Goal: Find specific page/section: Find specific page/section

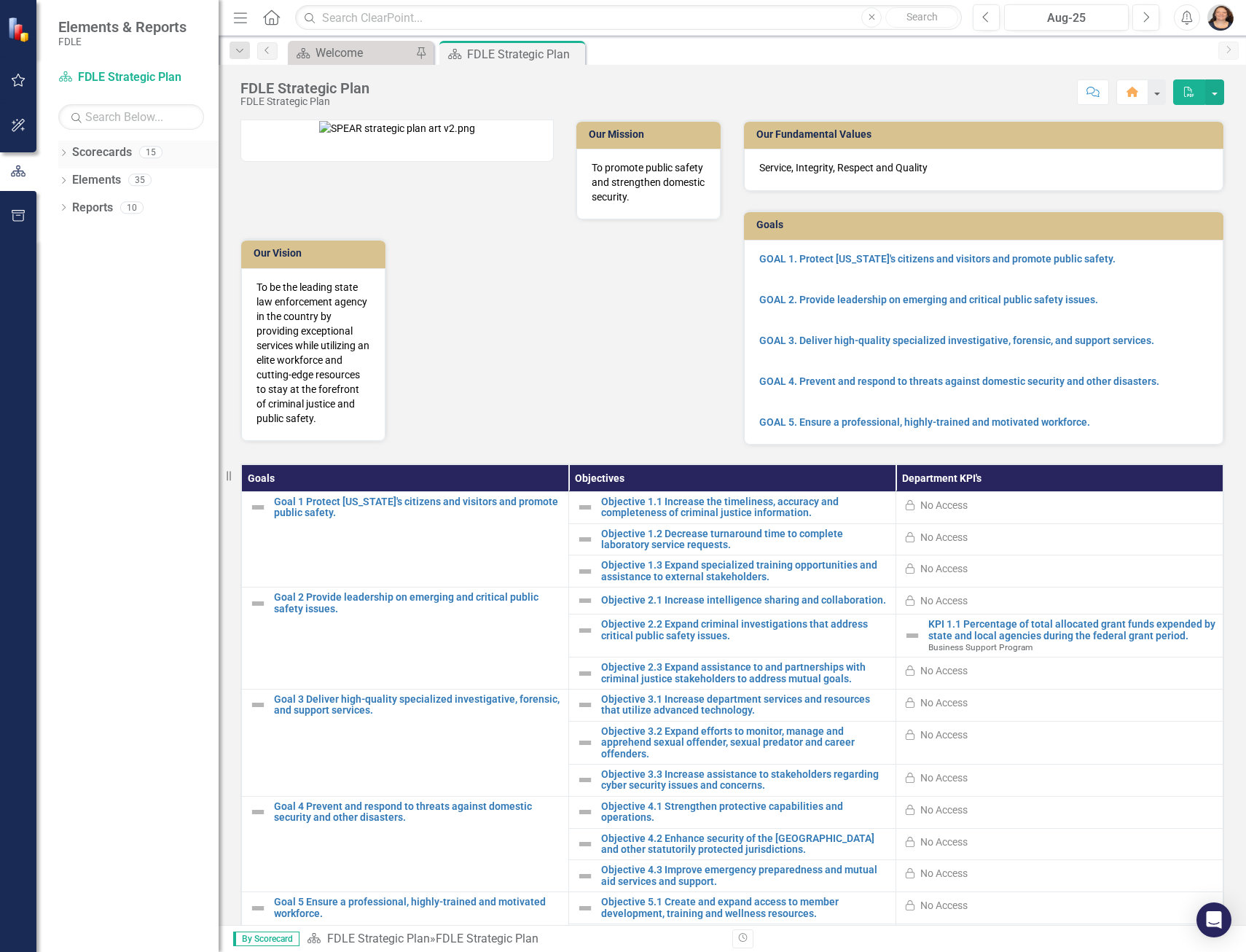
click at [66, 150] on icon "Dropdown" at bounding box center [63, 154] width 10 height 8
click at [73, 185] on div "Dropdown" at bounding box center [71, 180] width 11 height 13
click at [86, 263] on icon "Dropdown" at bounding box center [85, 262] width 11 height 8
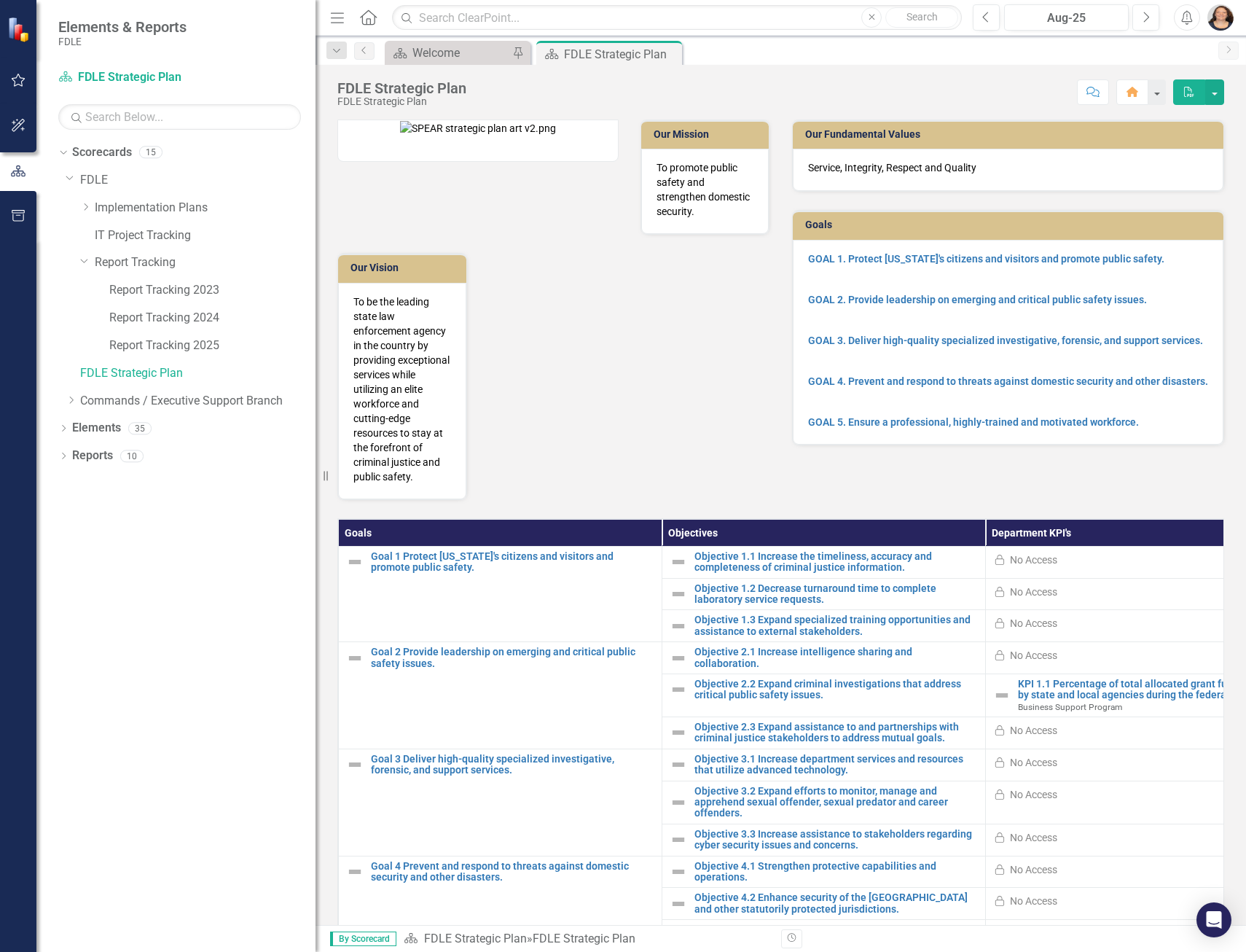
drag, startPoint x: 220, startPoint y: 338, endPoint x: 316, endPoint y: 345, distance: 96.3
click at [316, 345] on div "Resize" at bounding box center [322, 476] width 12 height 952
click at [220, 345] on link "Report Tracking 2025" at bounding box center [212, 346] width 206 height 17
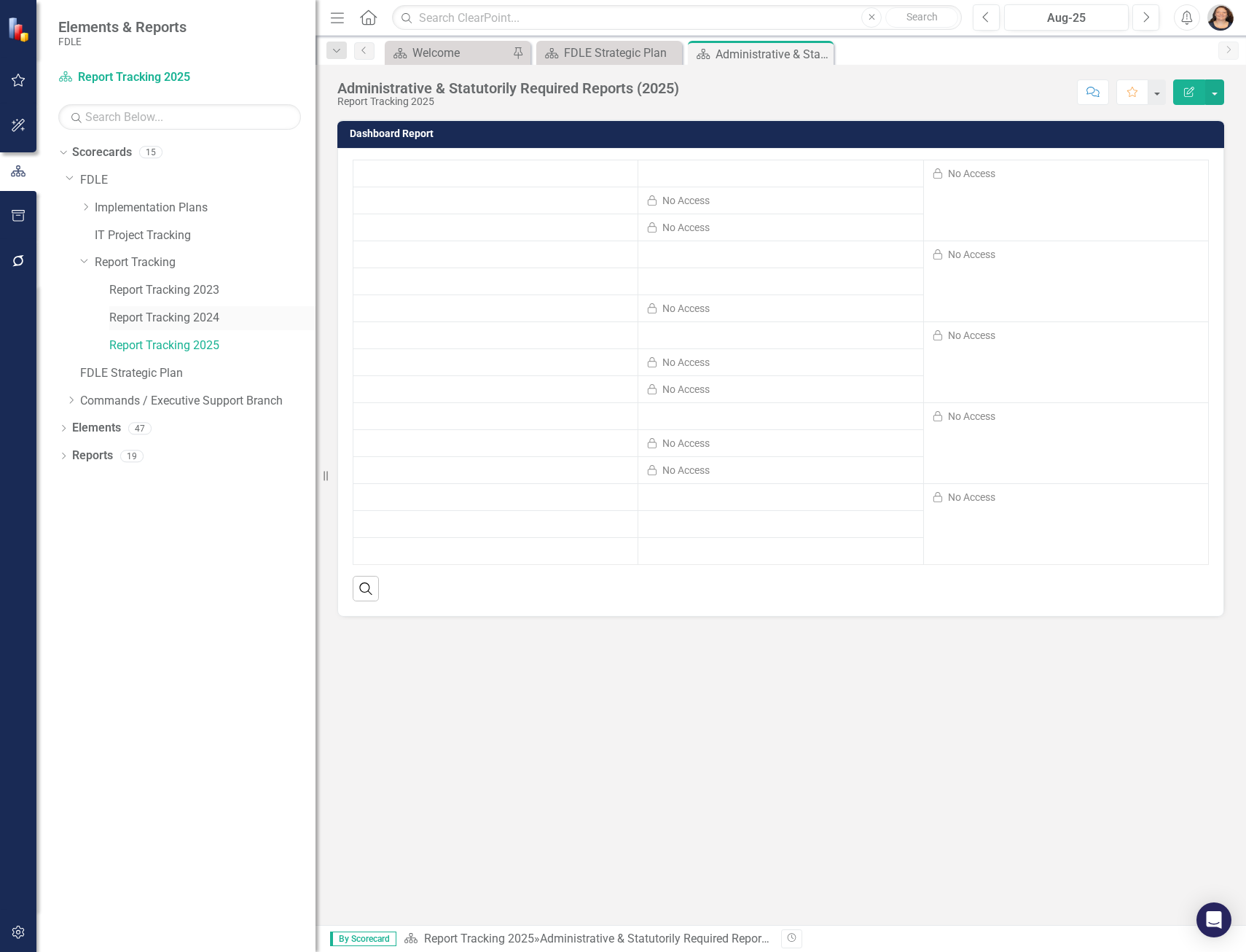
click at [164, 321] on link "Report Tracking 2024" at bounding box center [212, 318] width 206 height 17
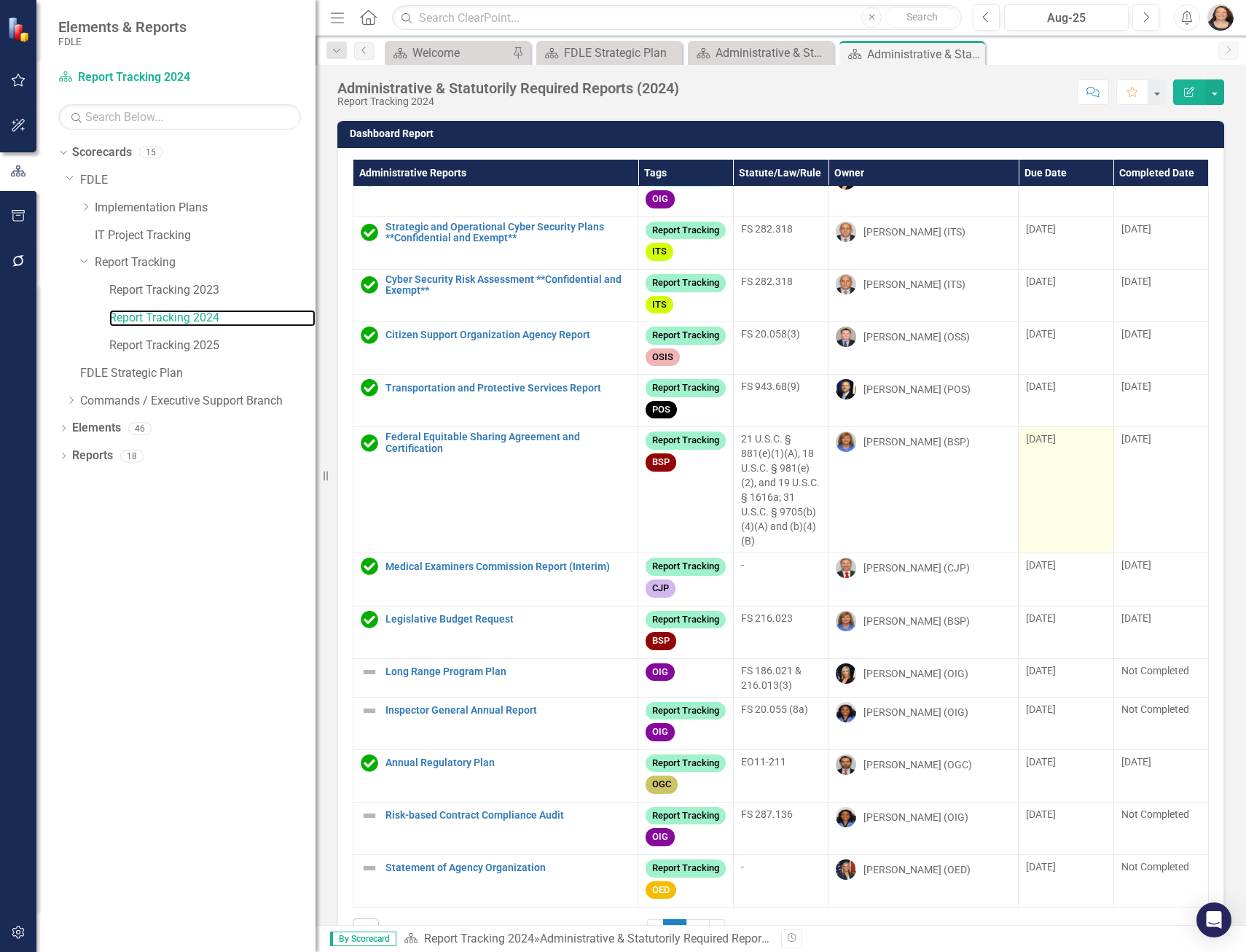
scroll to position [698, 0]
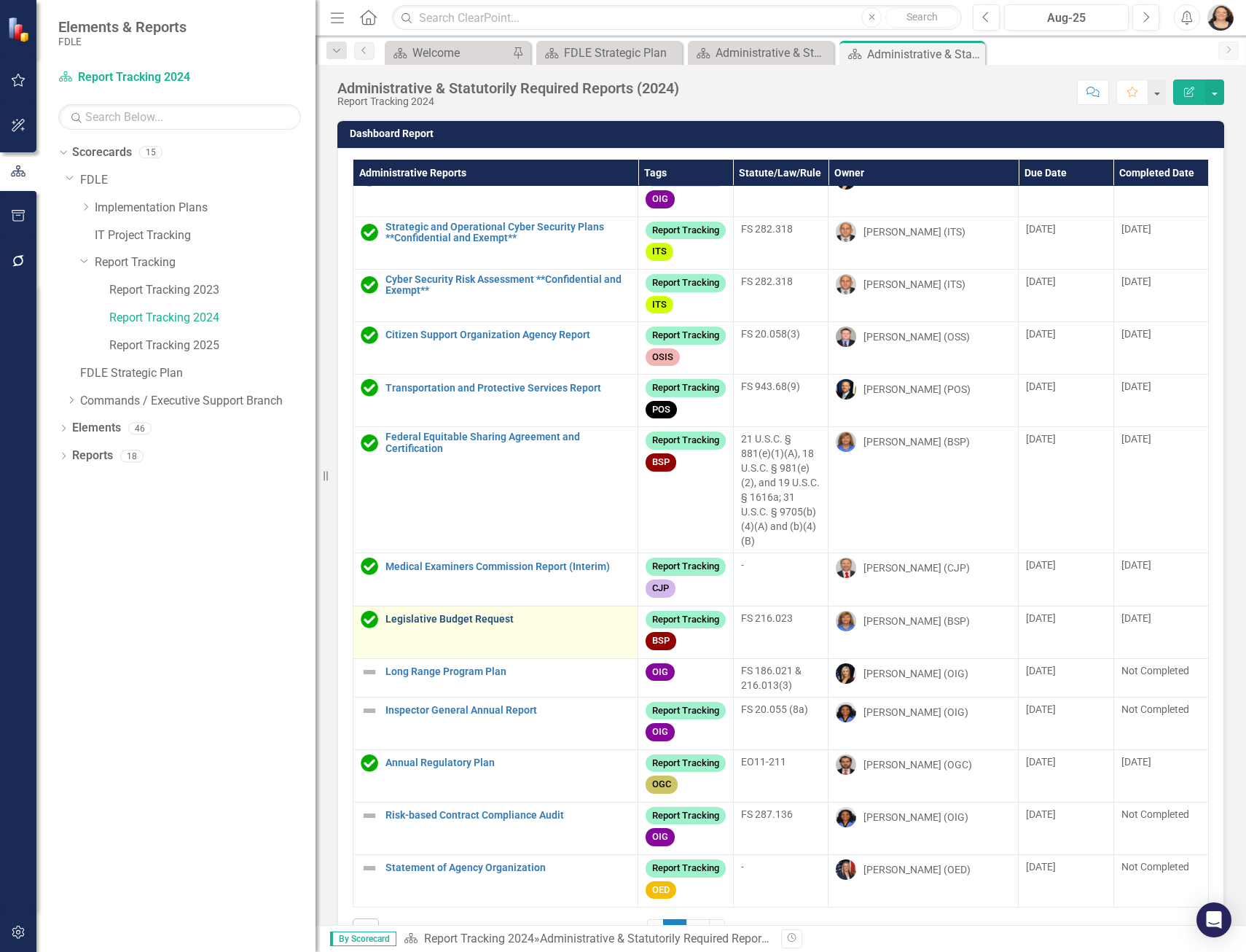
click at [483, 614] on link "Legislative Budget Request" at bounding box center [508, 619] width 245 height 11
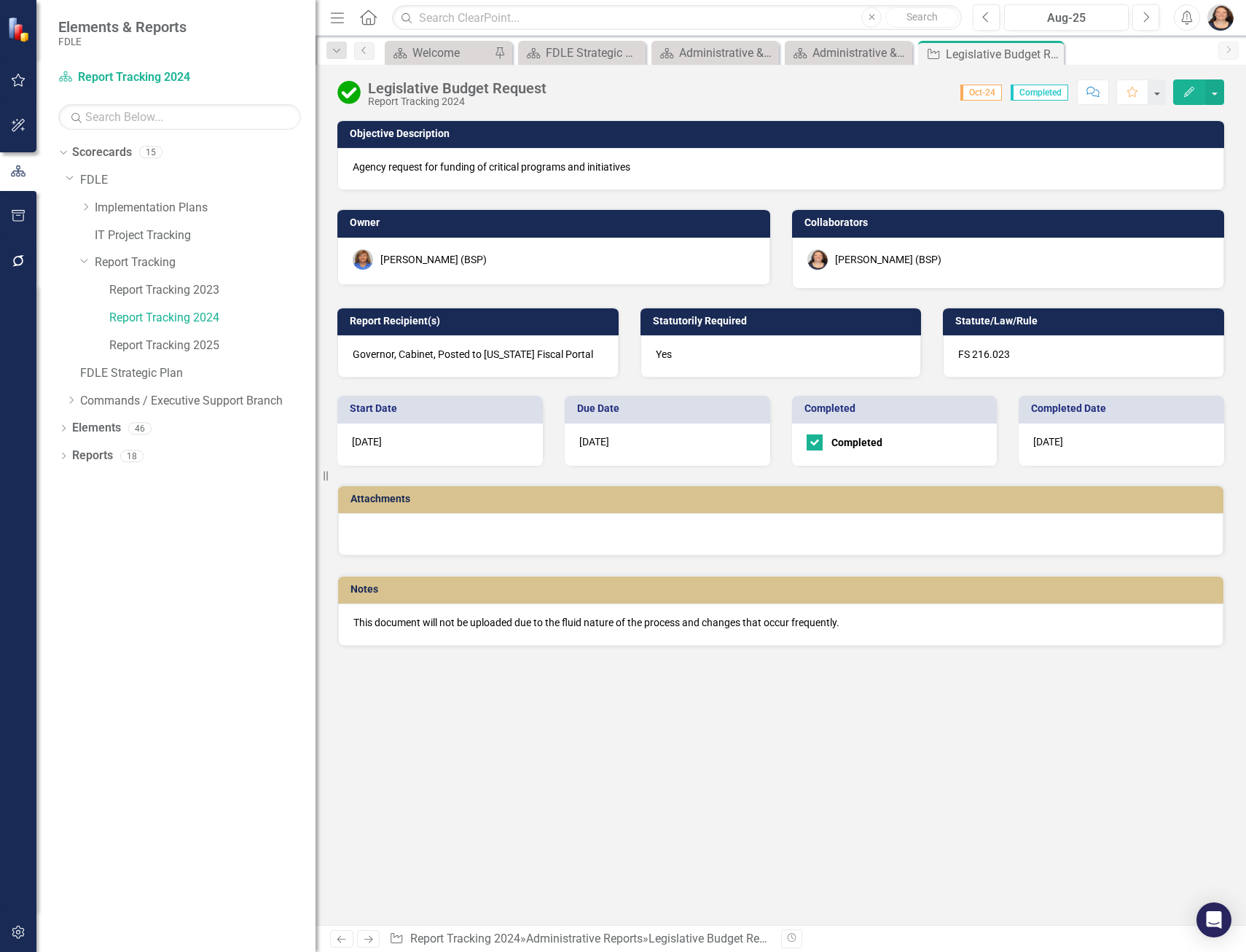
click at [725, 615] on p "This document will not be uploaded due to the fluid nature of the process and c…" at bounding box center [780, 622] width 854 height 14
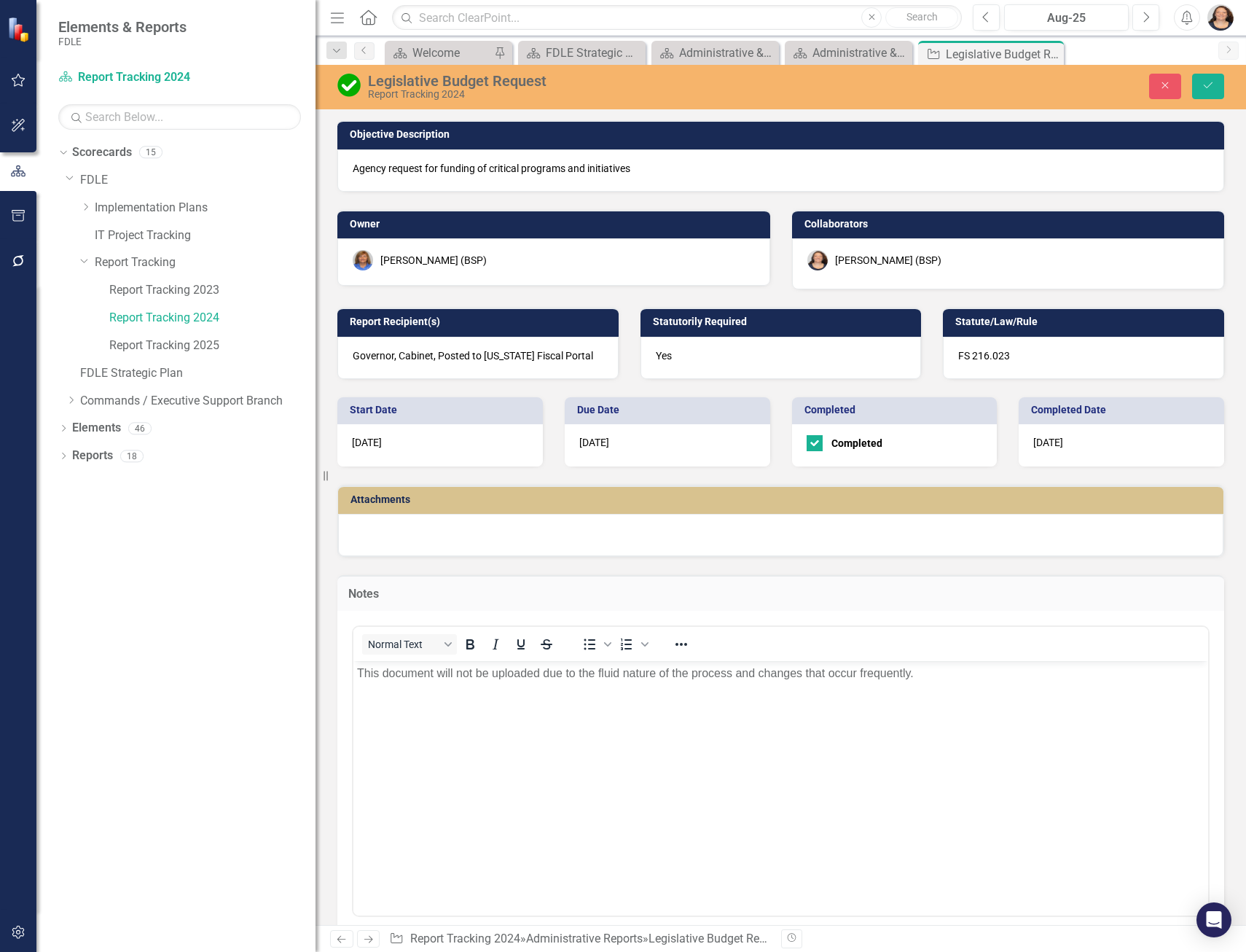
click at [828, 681] on body "This document will not be uploaded due to the fluid nature of the process and c…" at bounding box center [780, 769] width 854 height 218
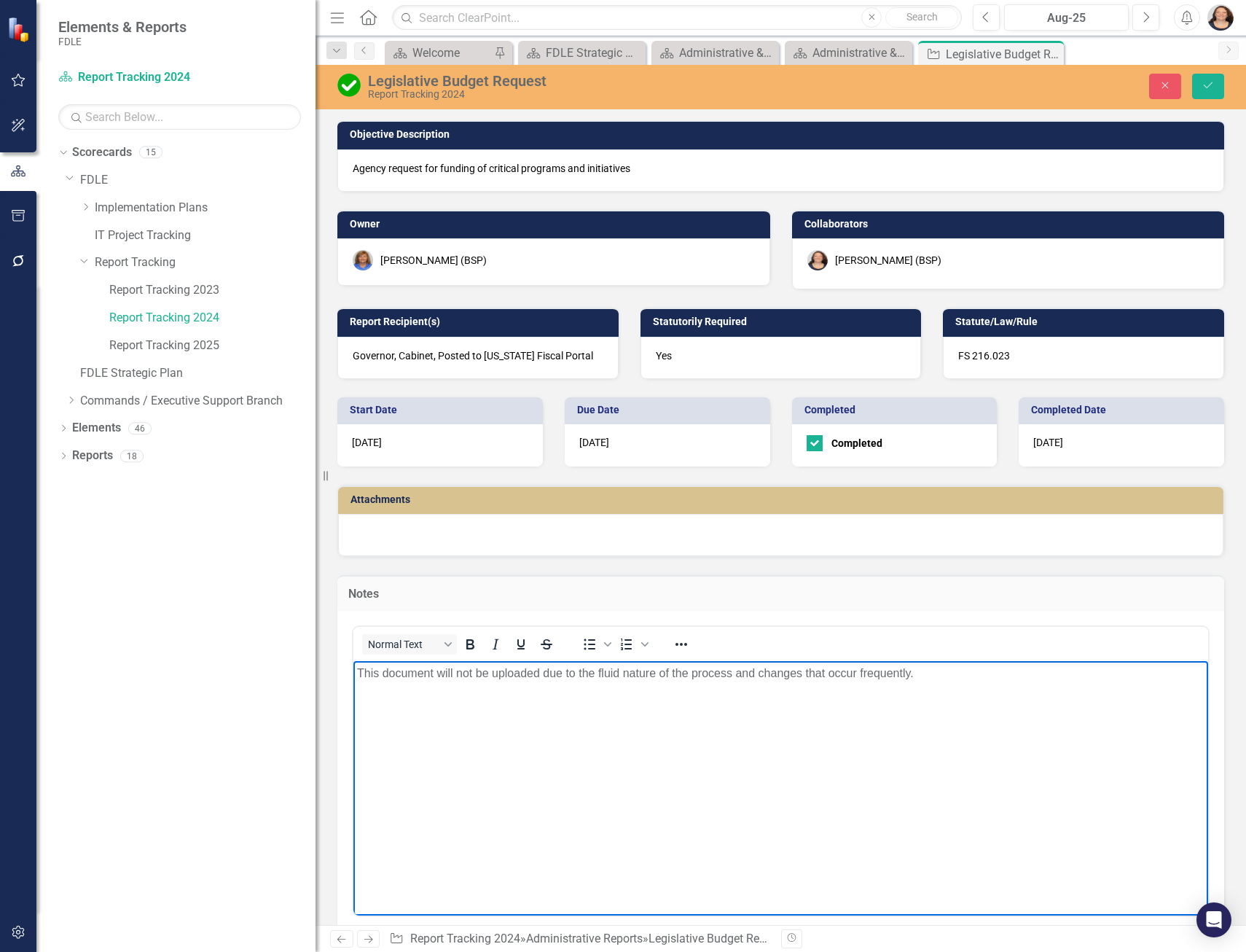
scroll to position [73, 0]
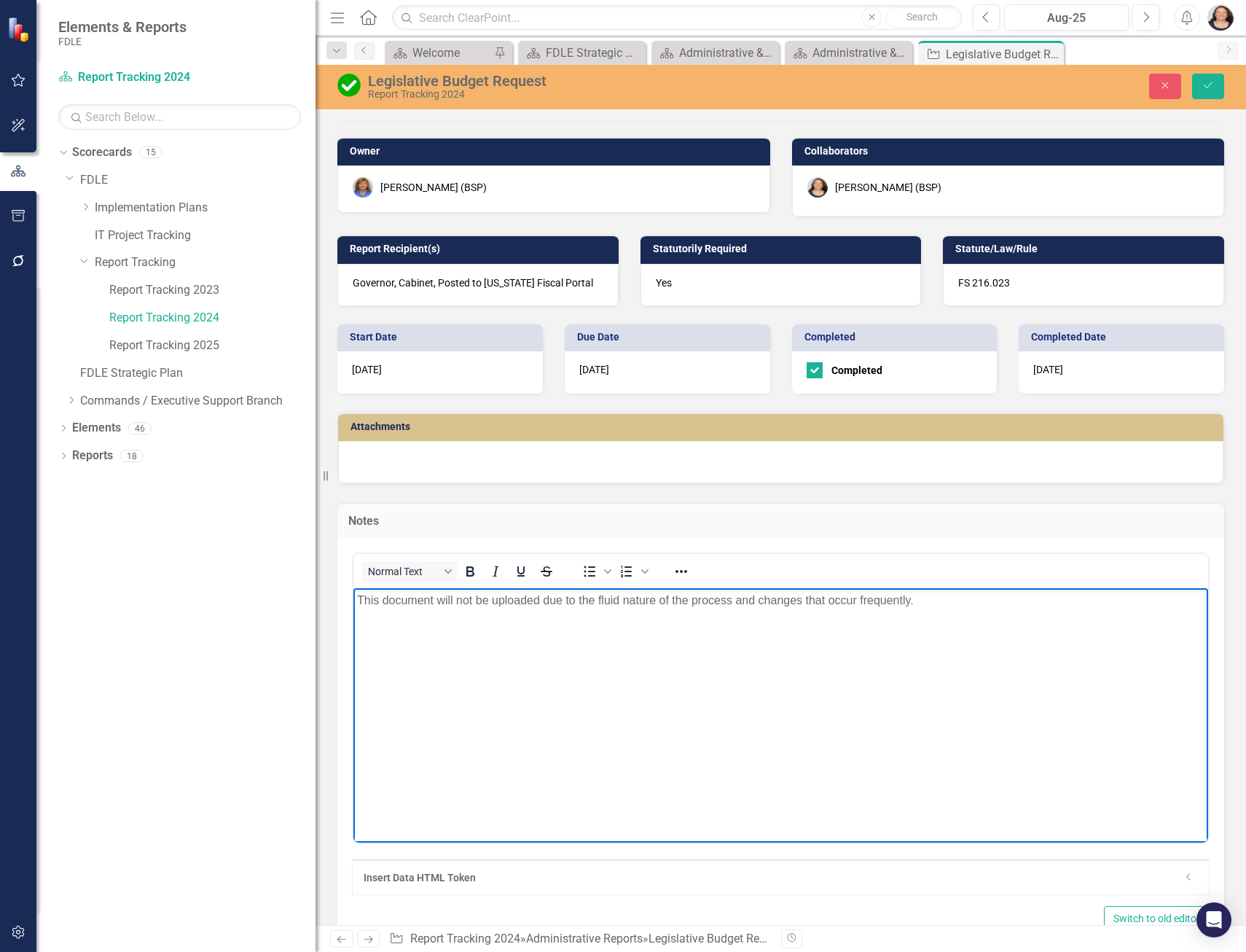
drag, startPoint x: 738, startPoint y: 654, endPoint x: 668, endPoint y: 650, distance: 70.1
click at [668, 650] on body "This document will not be uploaded due to the fluid nature of the process and c…" at bounding box center [780, 697] width 854 height 218
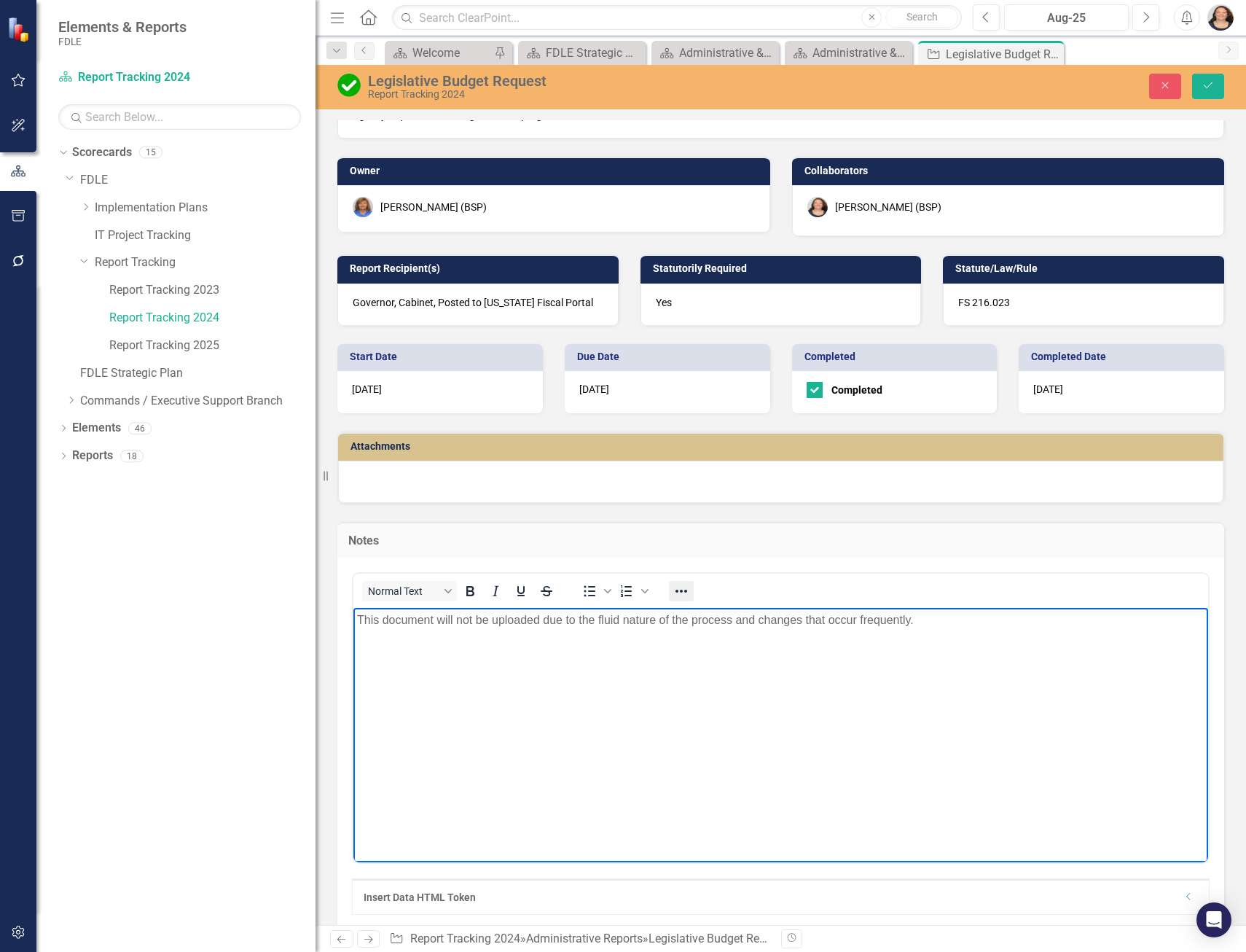
scroll to position [0, 0]
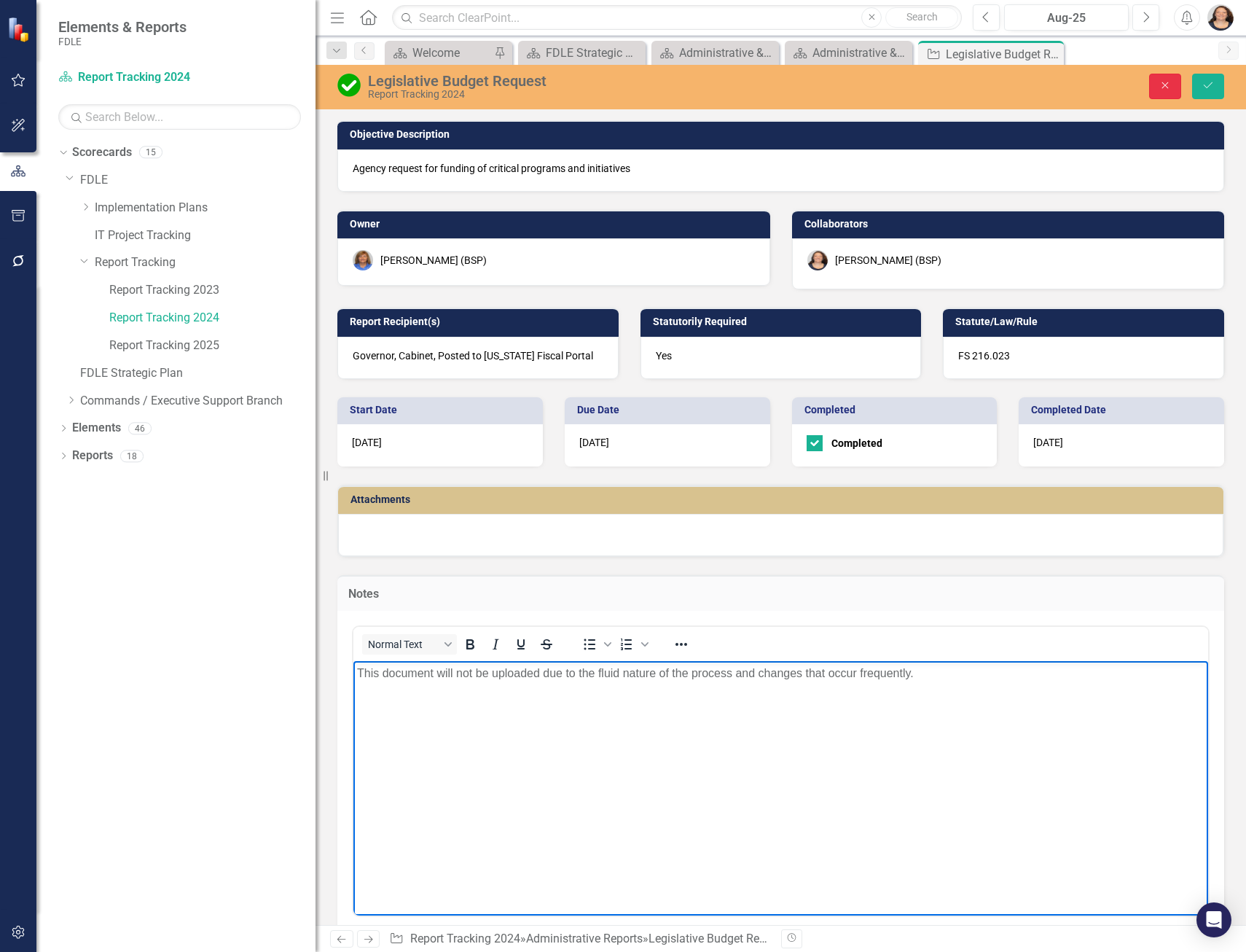
click at [1168, 83] on icon "Close" at bounding box center [1165, 85] width 13 height 10
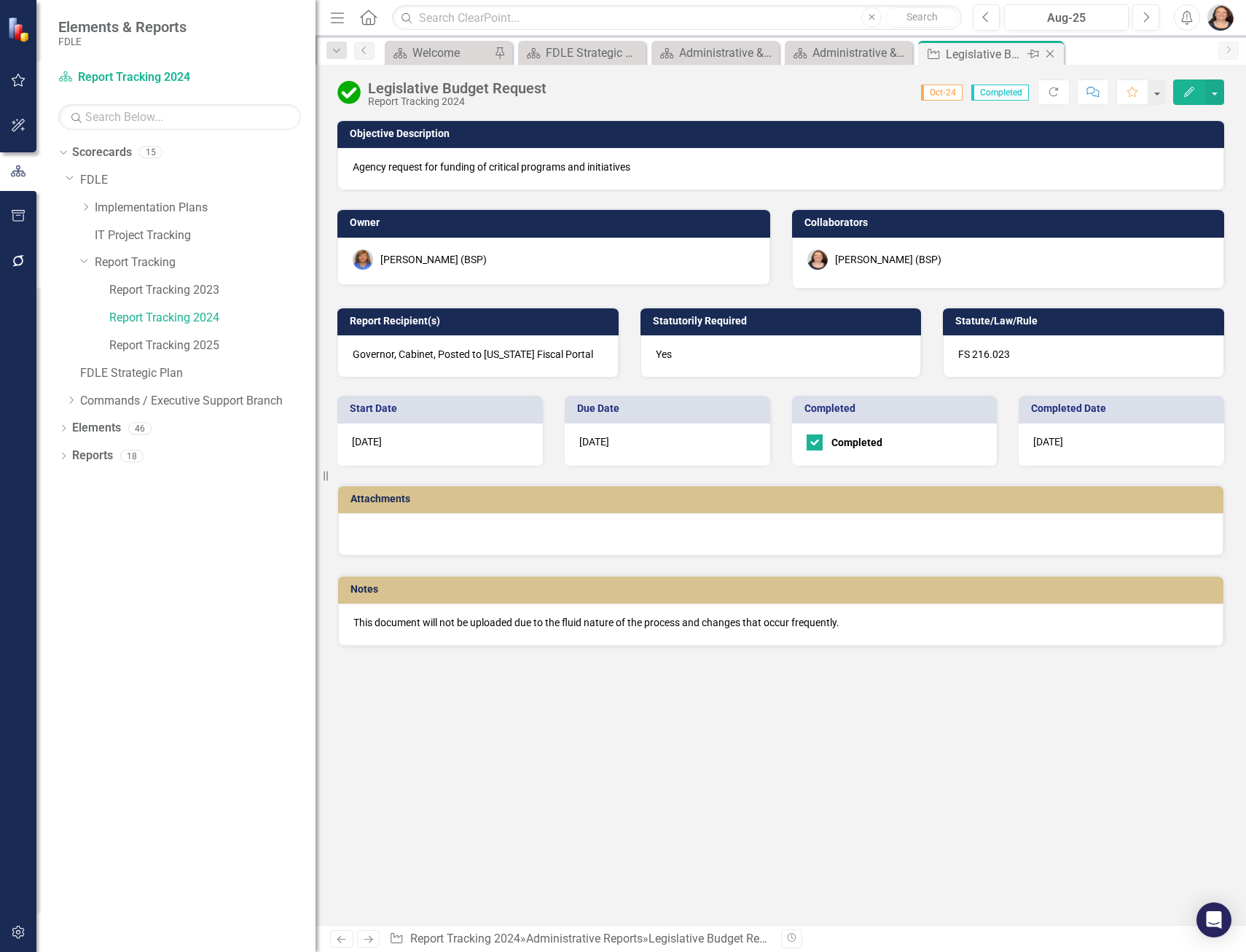
click at [1056, 52] on icon "Close" at bounding box center [1049, 54] width 14 height 12
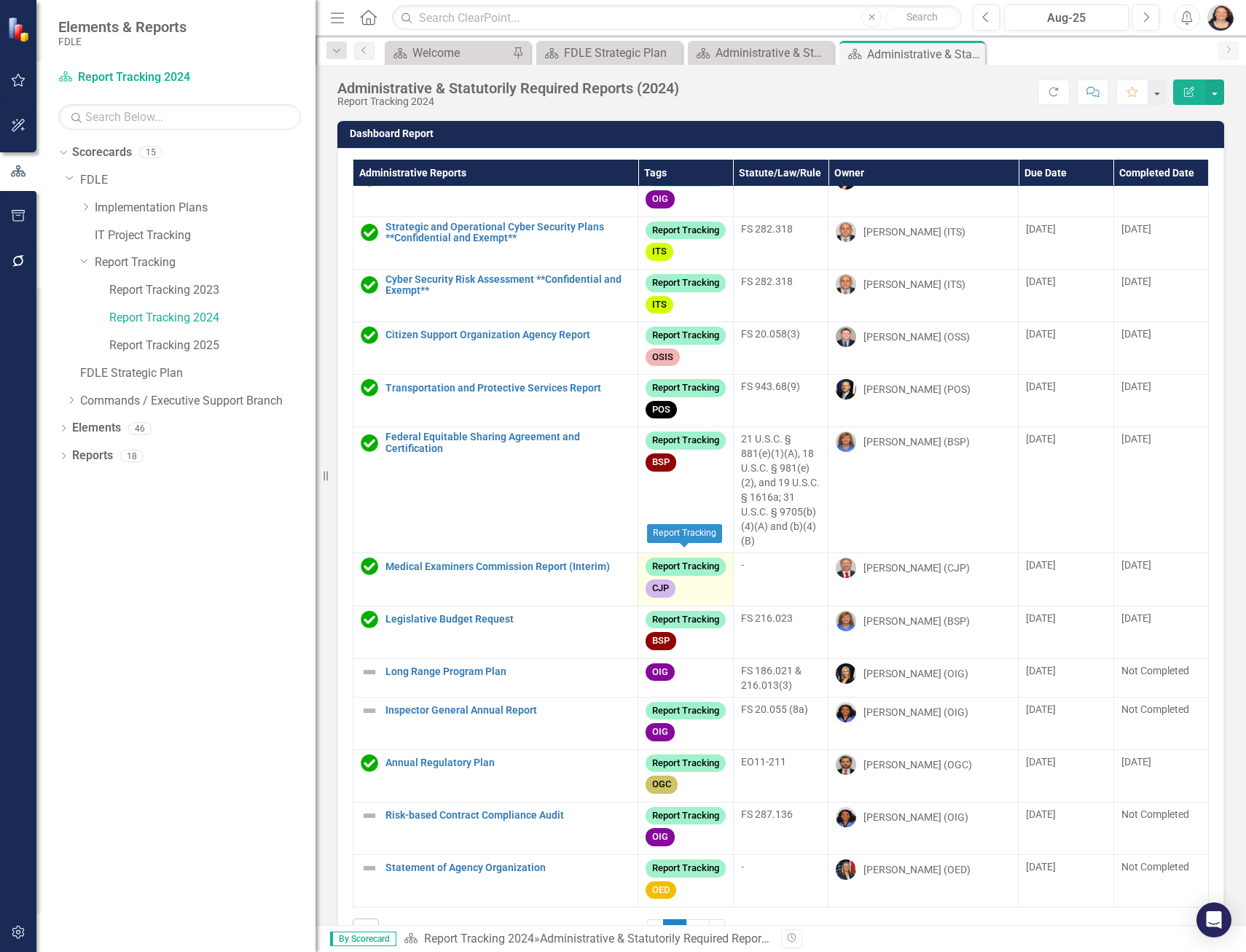
scroll to position [698, 0]
click at [975, 52] on icon "Close" at bounding box center [970, 54] width 14 height 12
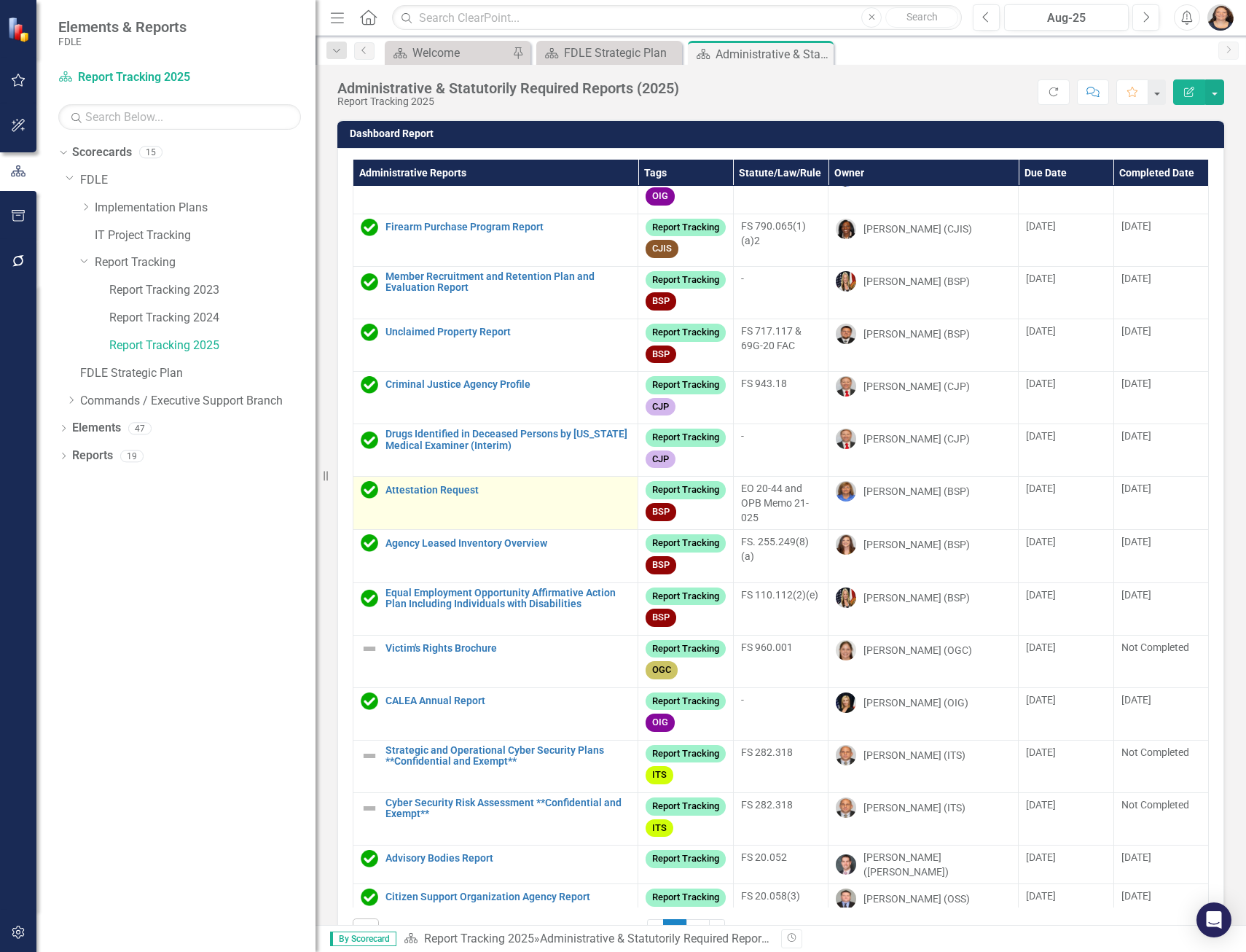
scroll to position [146, 0]
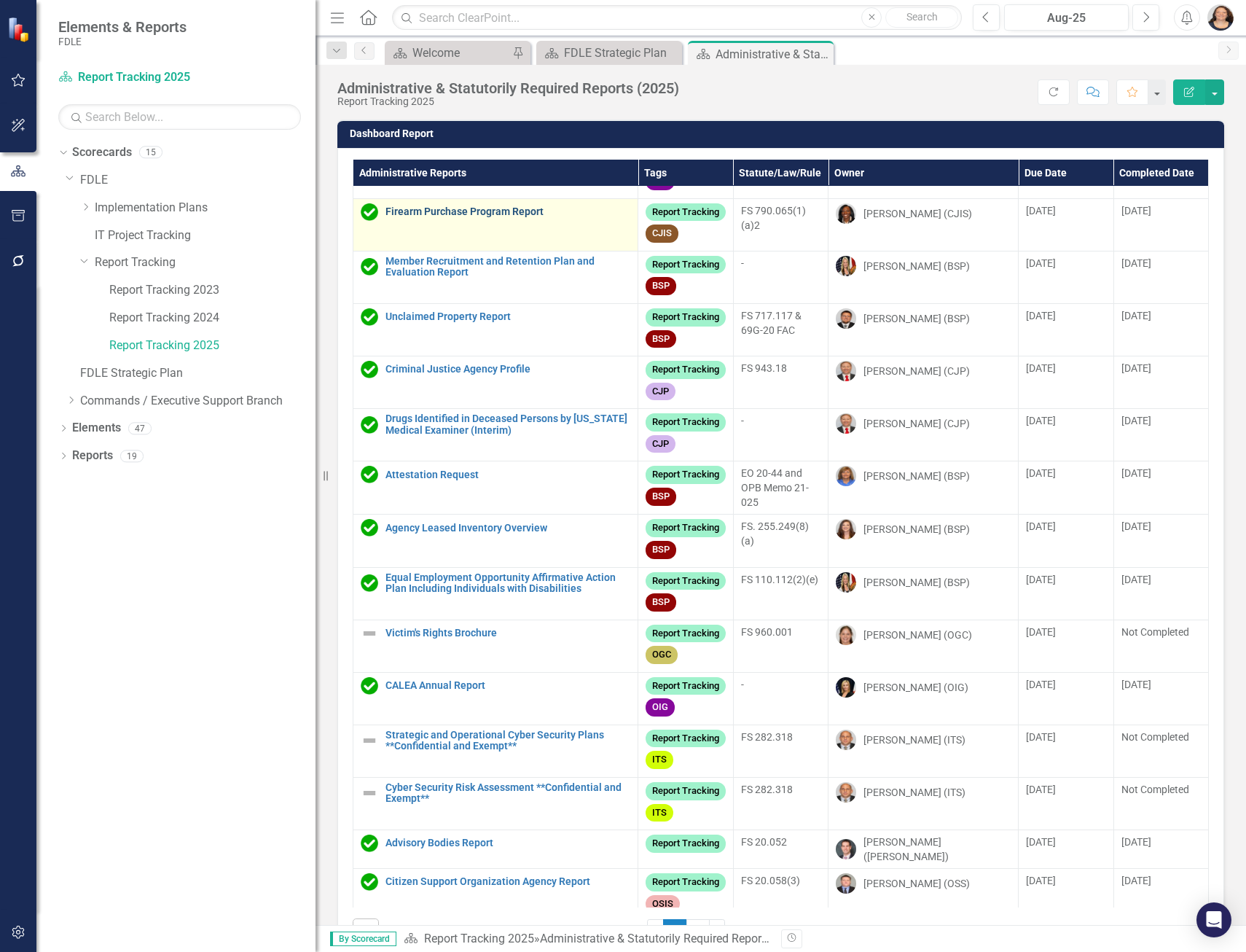
click at [447, 217] on link "Firearm Purchase Program Report" at bounding box center [508, 211] width 245 height 11
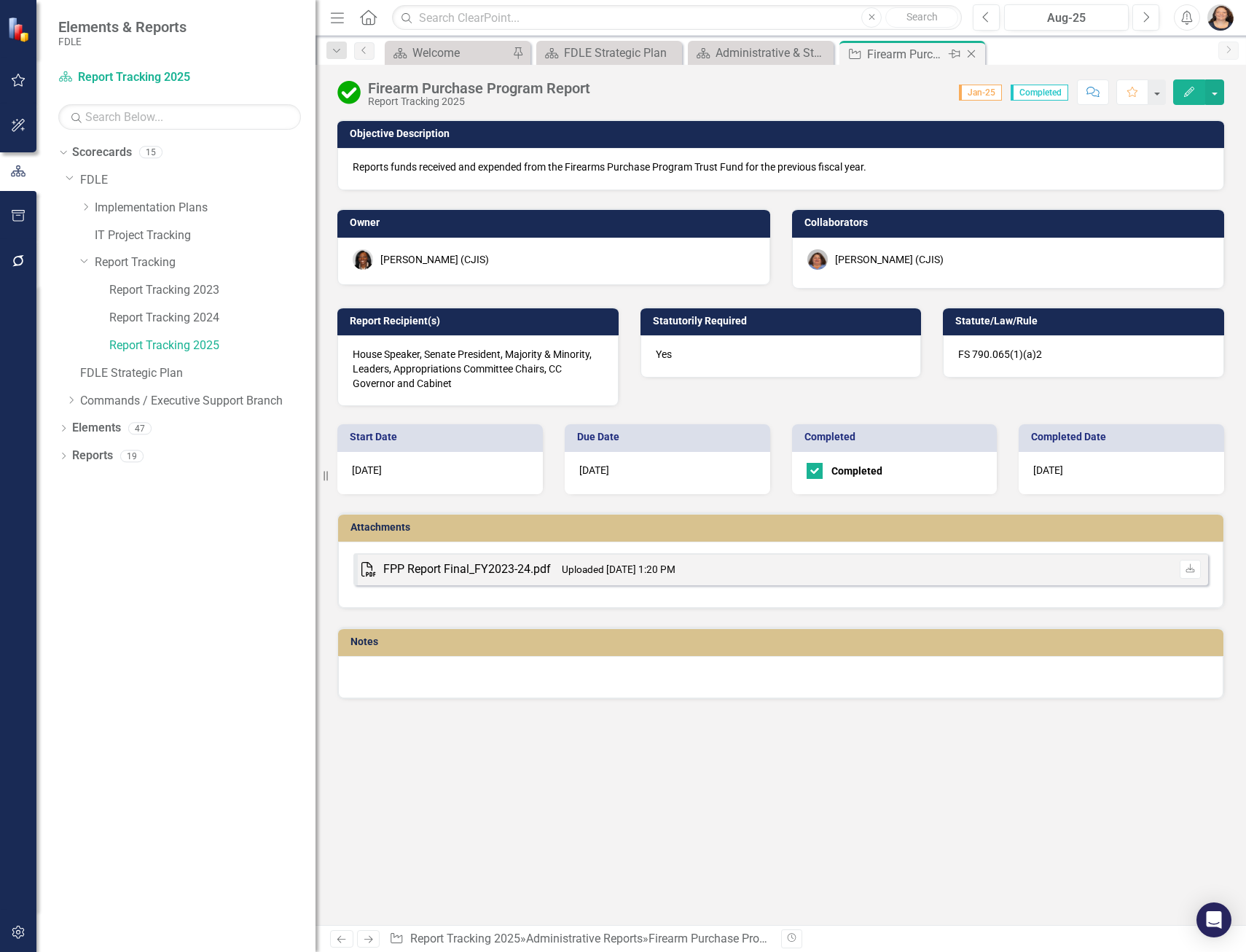
click at [977, 58] on icon "Close" at bounding box center [970, 54] width 14 height 12
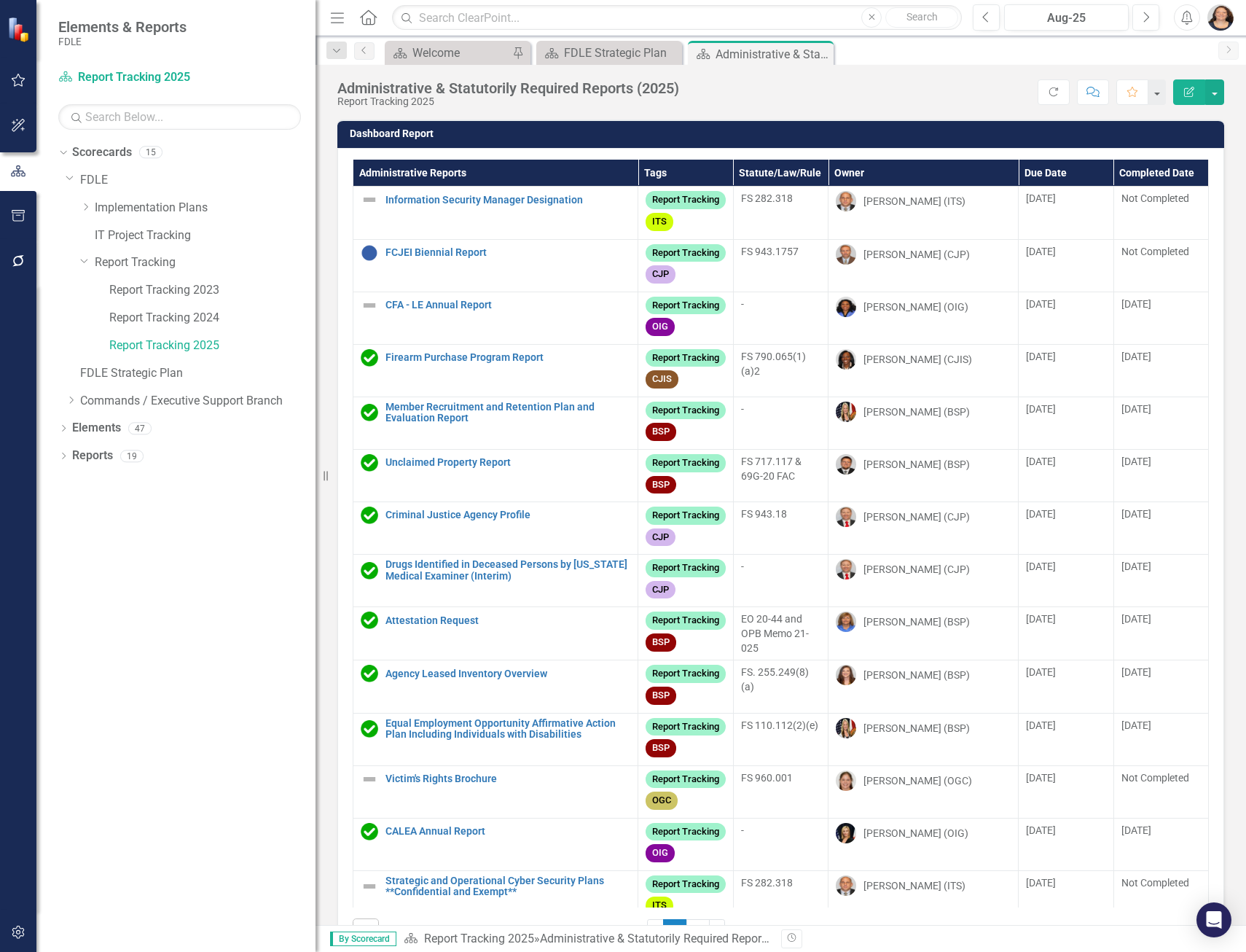
click at [844, 171] on th "Owner" at bounding box center [923, 173] width 190 height 27
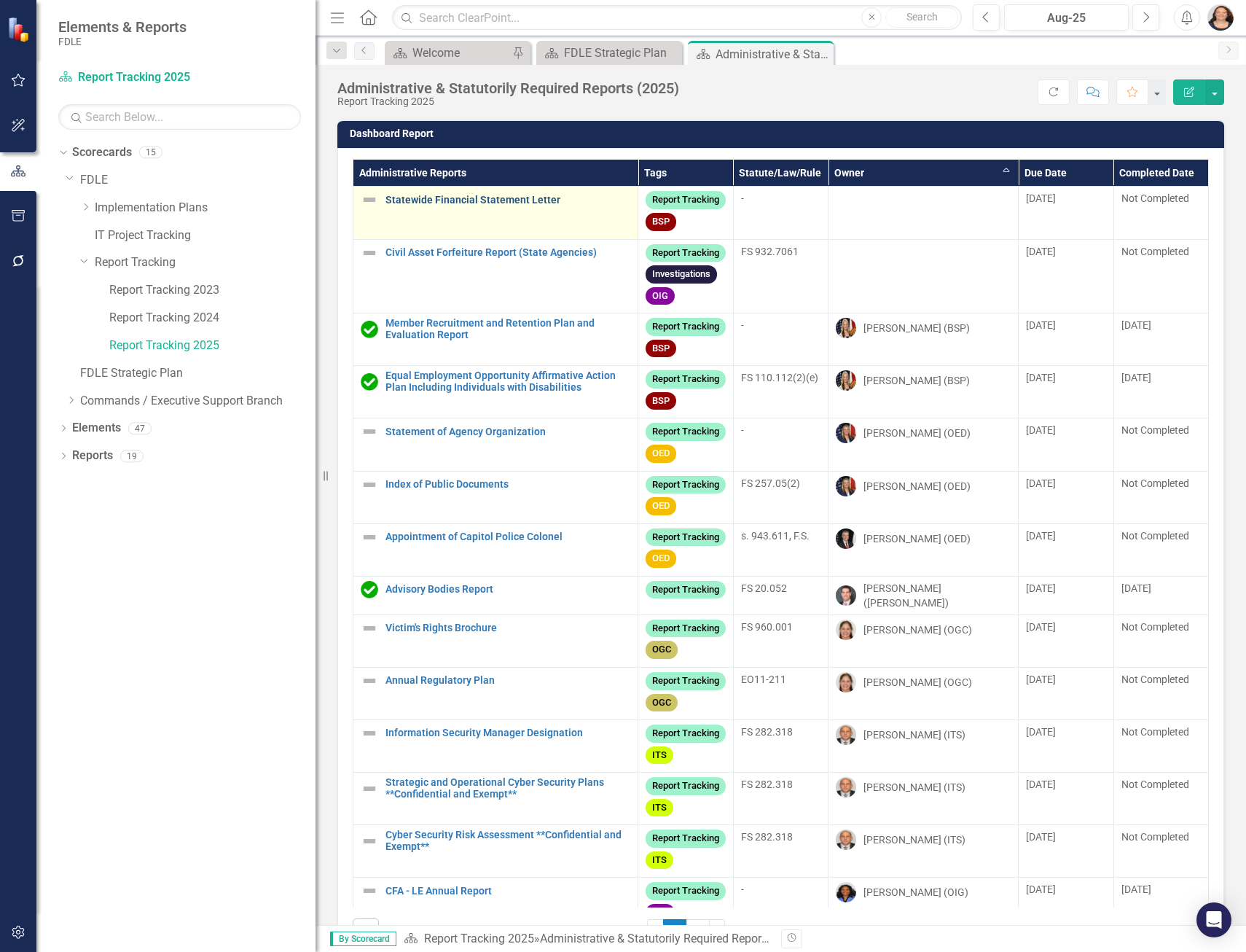
click at [466, 198] on link "Statewide Financial Statement Letter" at bounding box center [508, 199] width 245 height 11
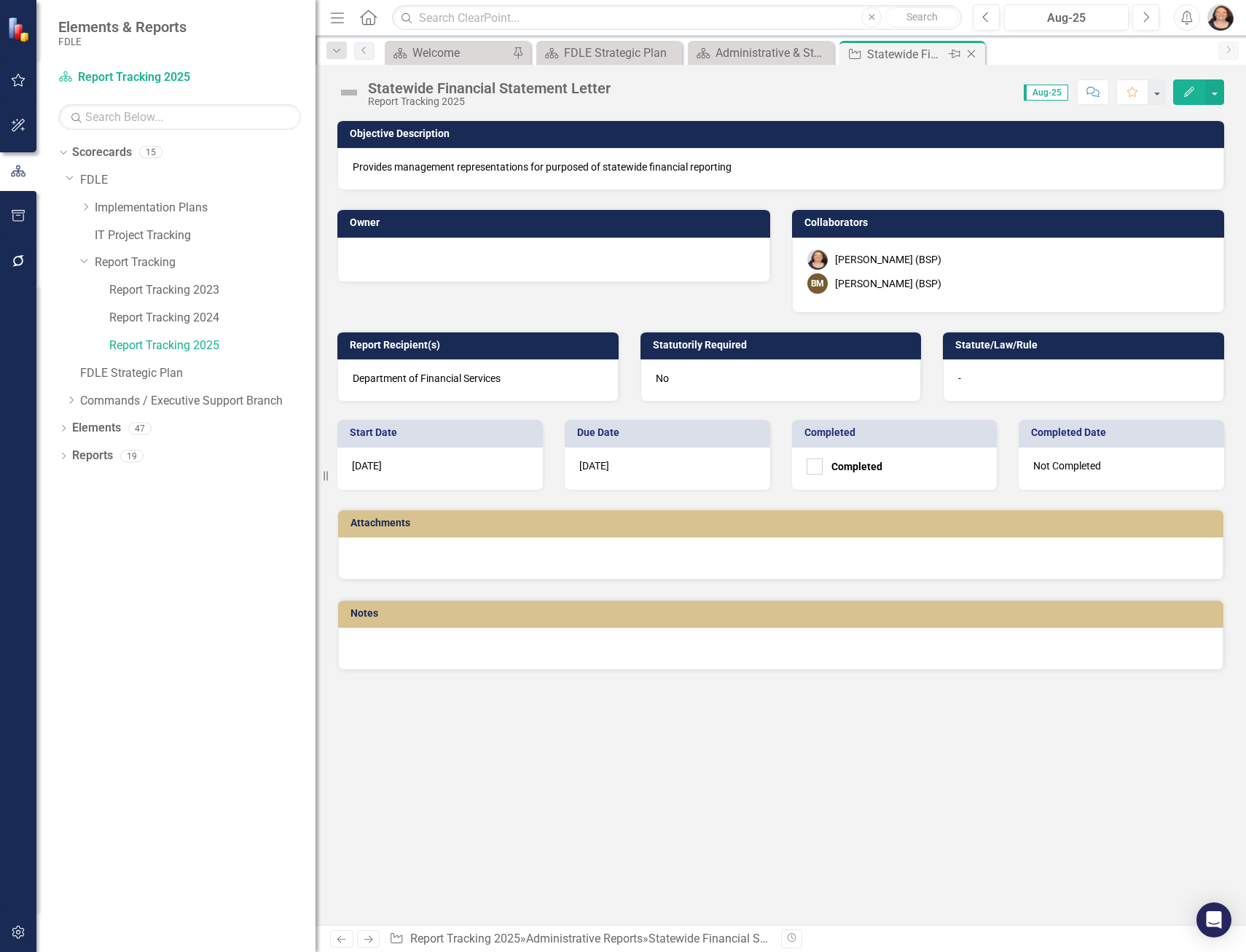
click at [973, 53] on icon "Close" at bounding box center [970, 54] width 14 height 12
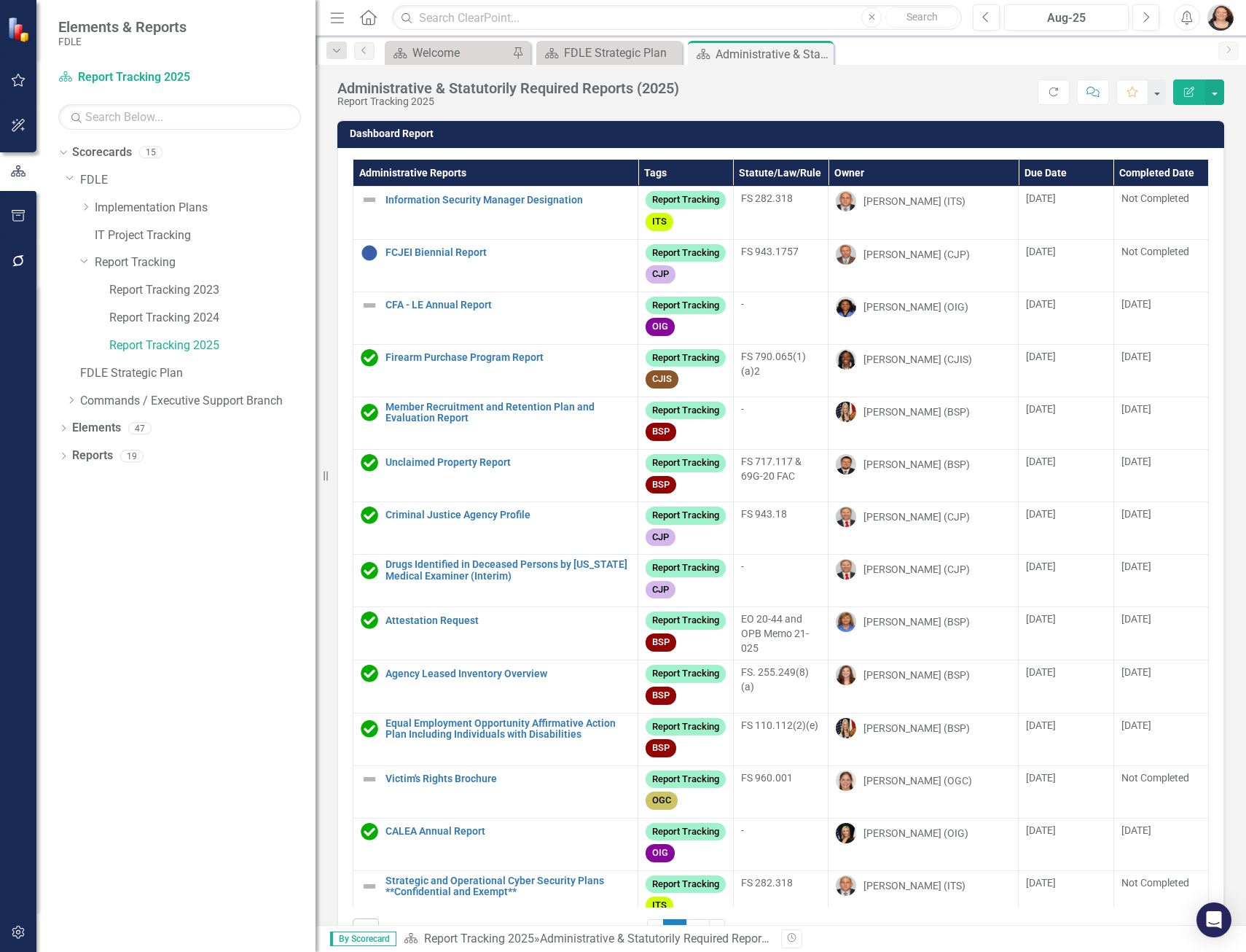
click at [845, 169] on th "Owner" at bounding box center [923, 173] width 190 height 27
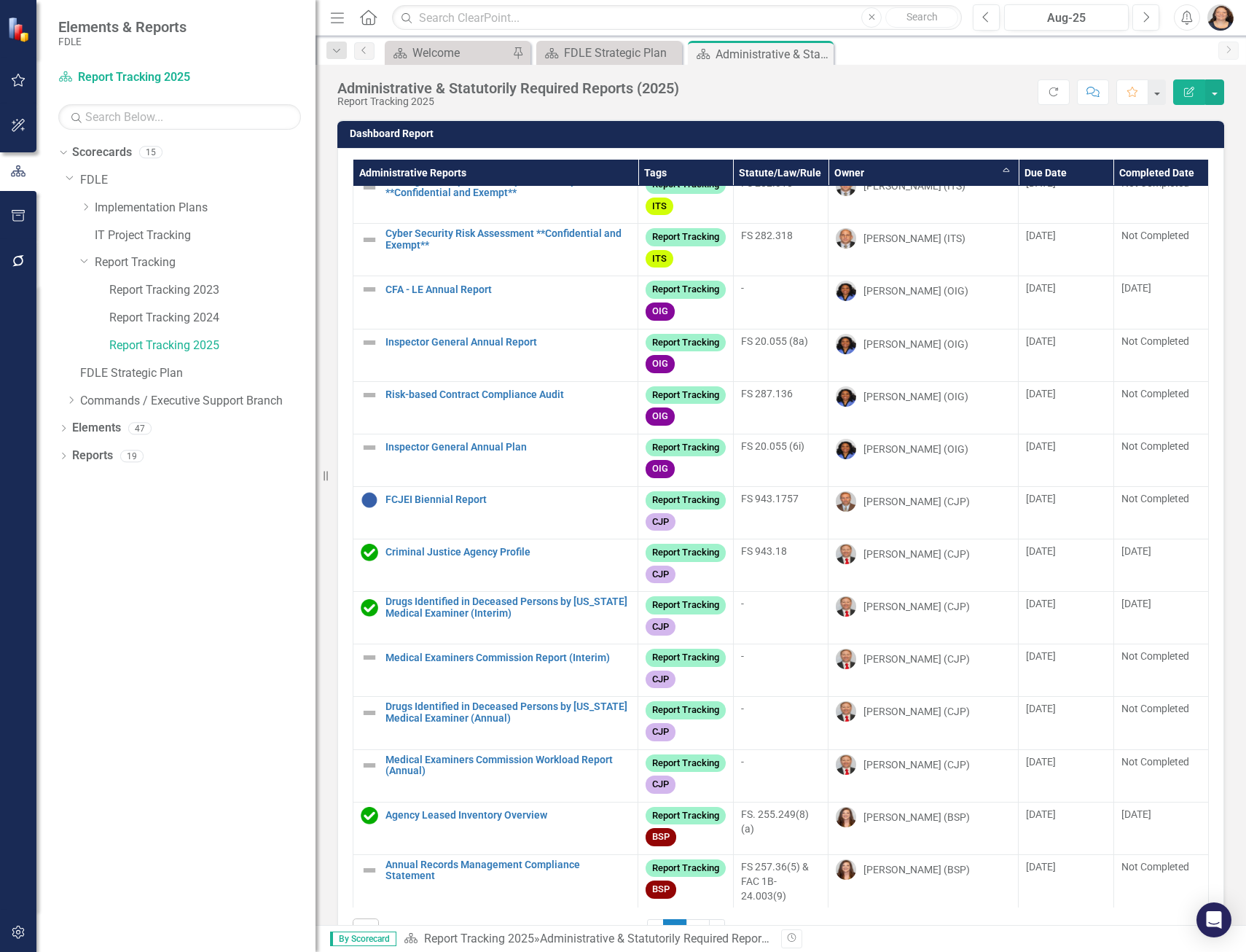
scroll to position [49, 0]
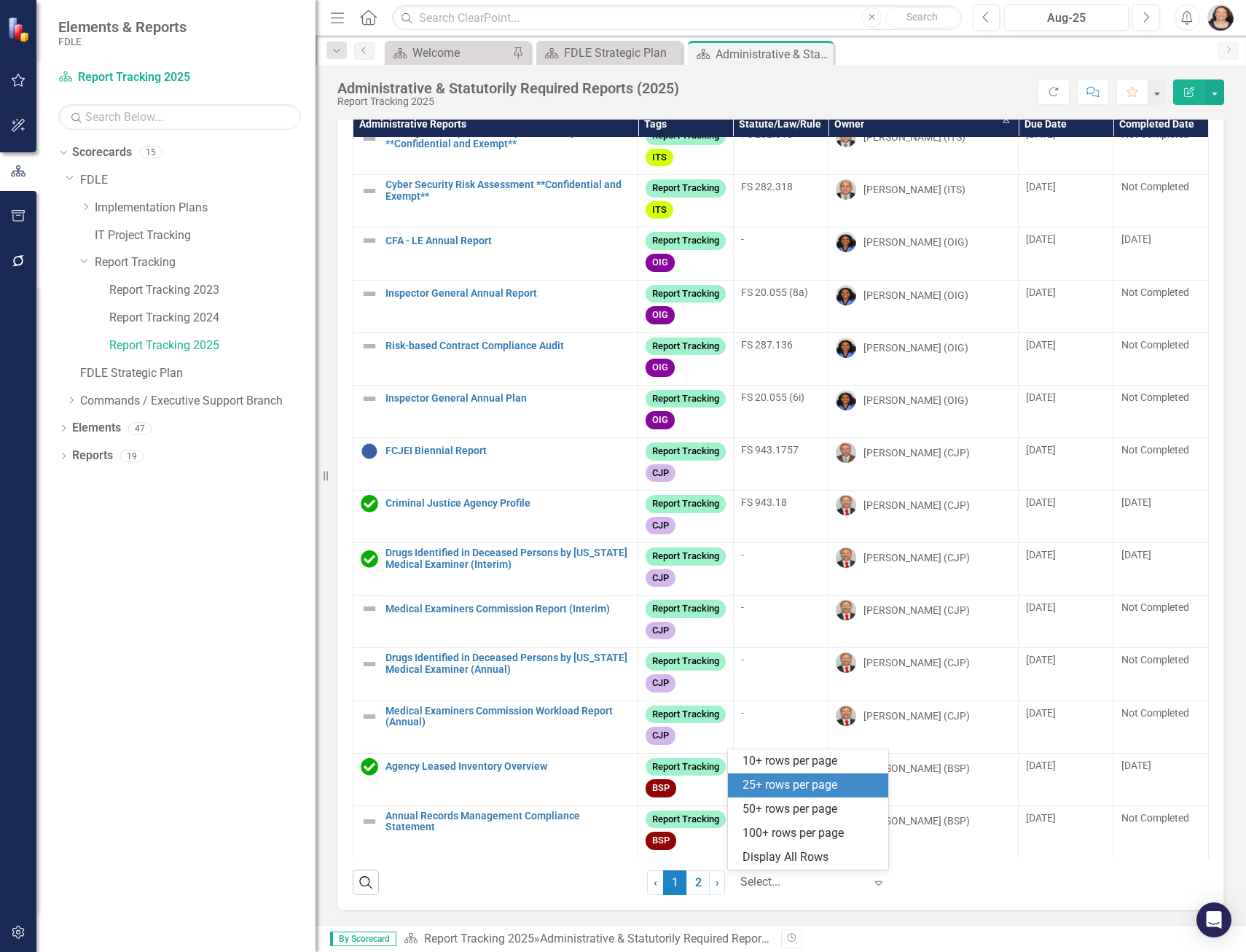
click at [780, 877] on div at bounding box center [802, 882] width 124 height 20
click at [771, 849] on div "Display All Rows" at bounding box center [811, 857] width 137 height 17
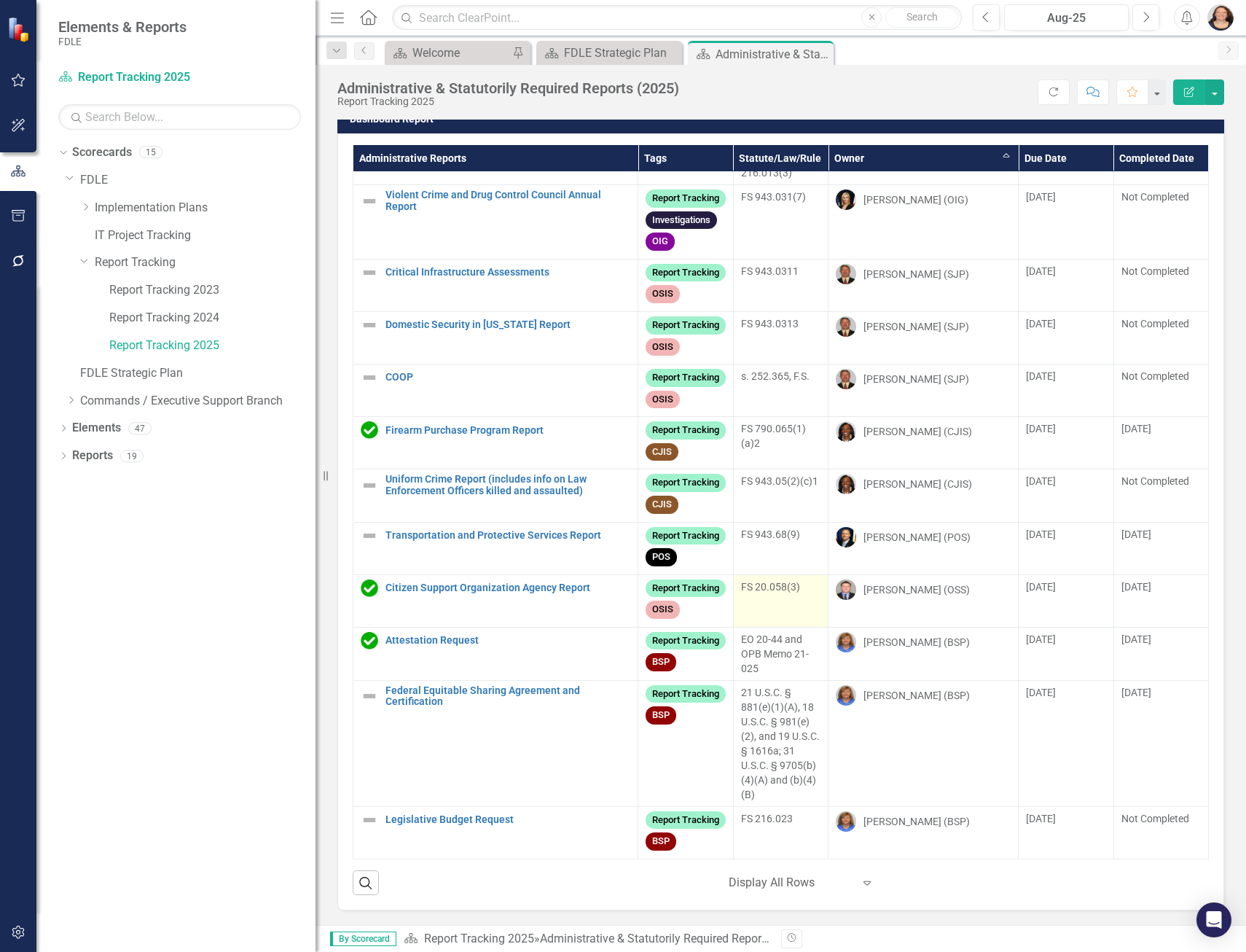
scroll to position [1563, 0]
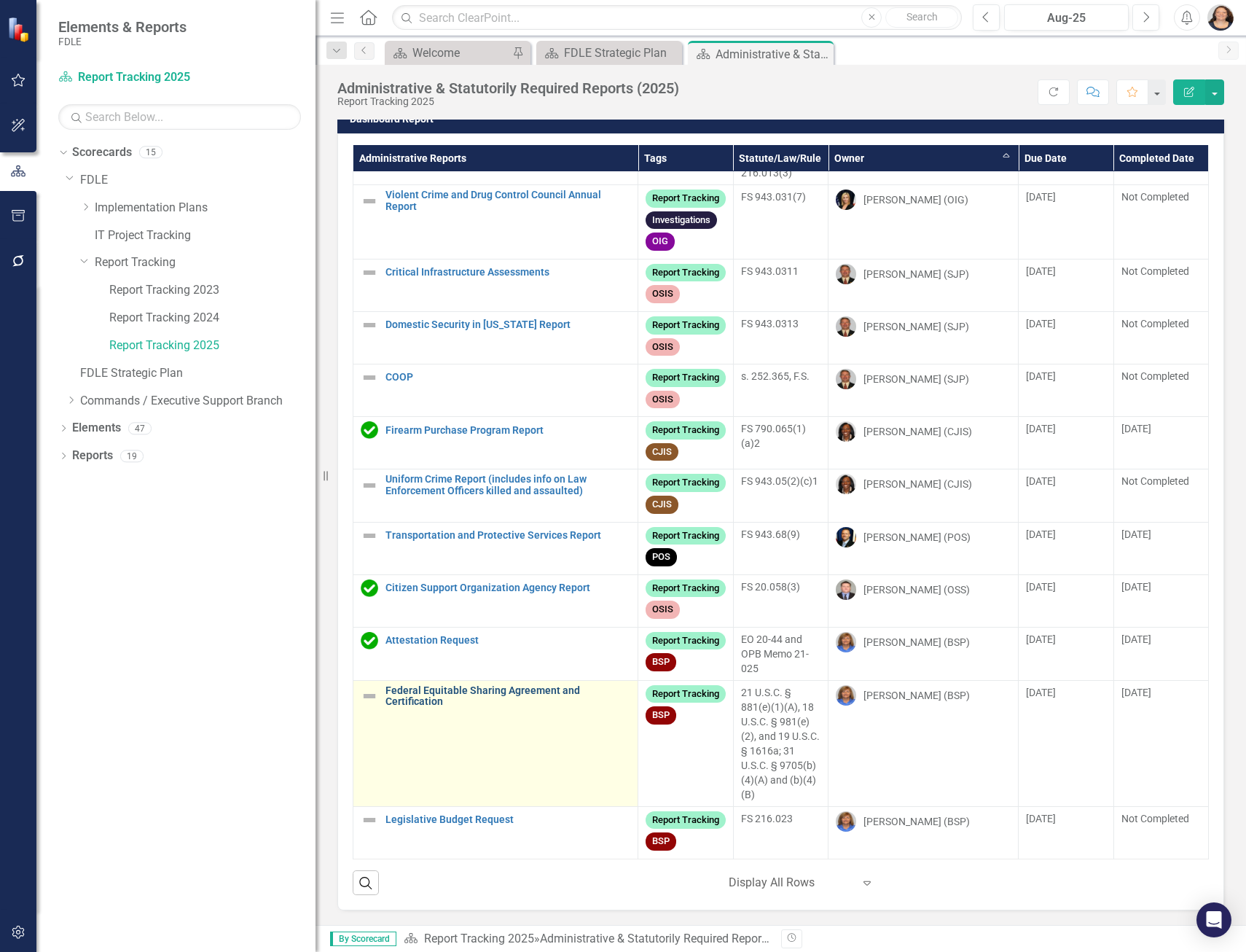
click at [448, 685] on link "Federal Equitable Sharing Agreement and Certification" at bounding box center [508, 696] width 245 height 23
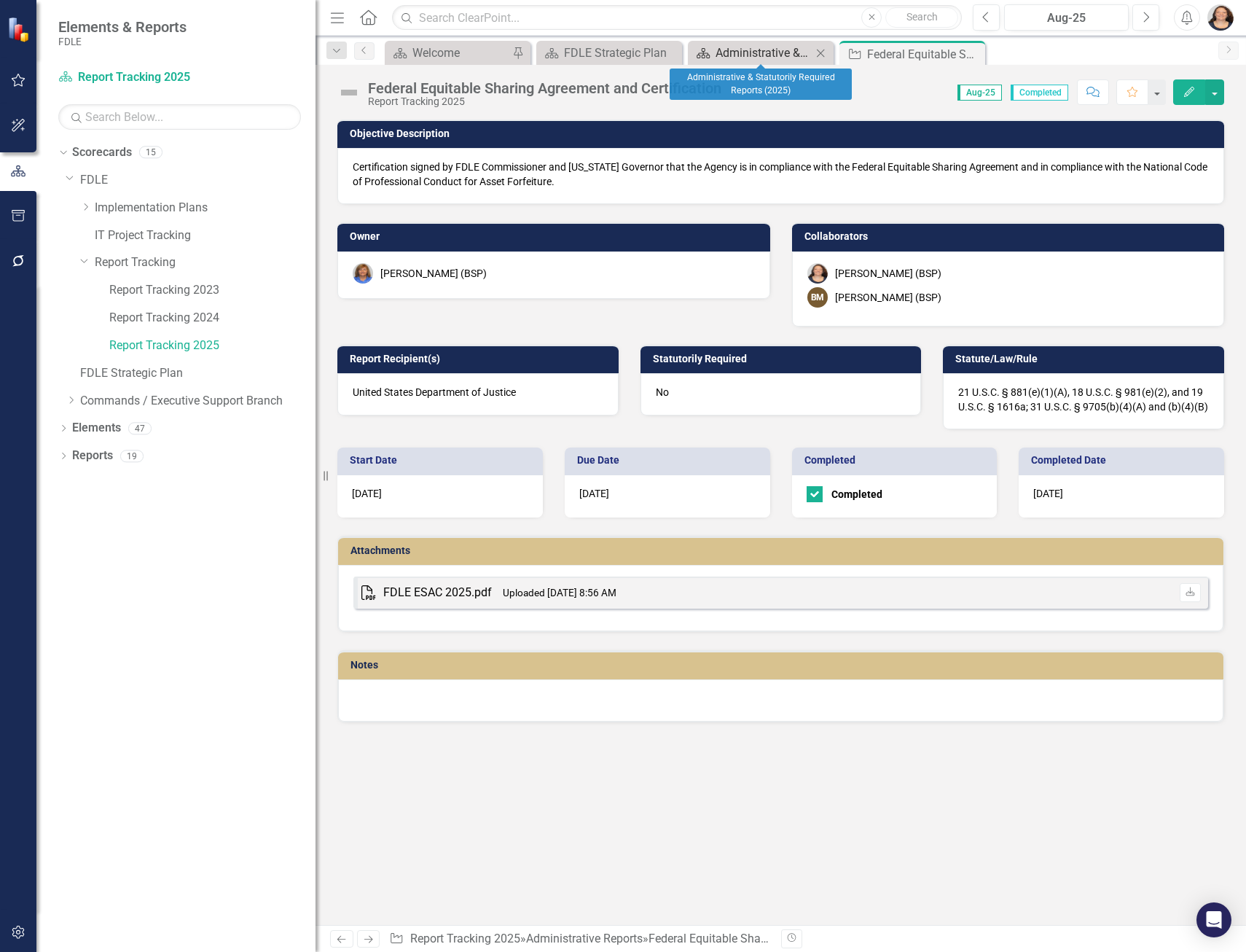
click at [753, 55] on div "Administrative & Statutorily Required Reports (2025)" at bounding box center [763, 53] width 96 height 18
